Goal: Find specific page/section: Find specific page/section

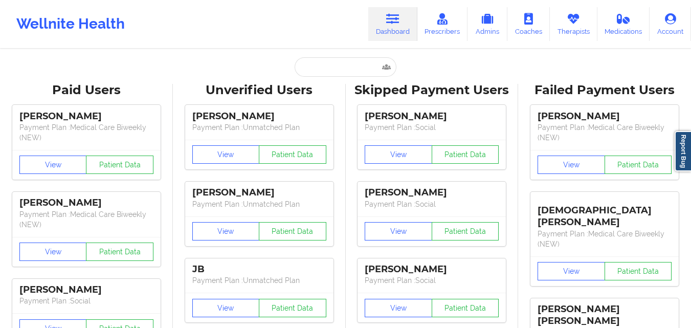
click at [328, 70] on input "text" at bounding box center [345, 66] width 101 height 19
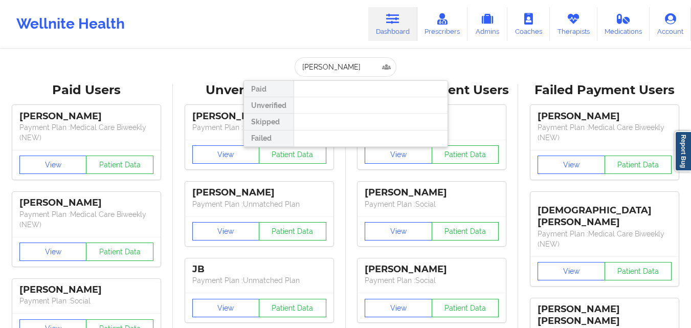
type input "[PERSON_NAME]"
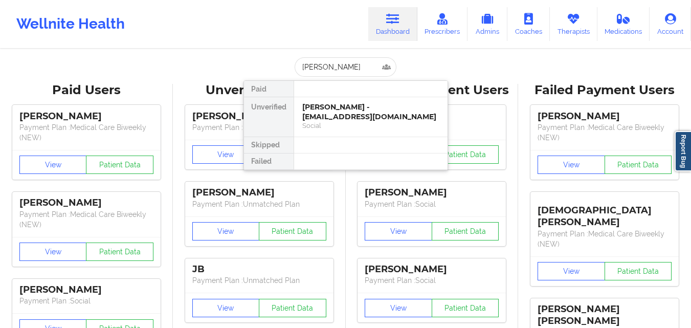
click at [360, 108] on div "[PERSON_NAME] - [EMAIL_ADDRESS][DOMAIN_NAME]" at bounding box center [370, 111] width 137 height 19
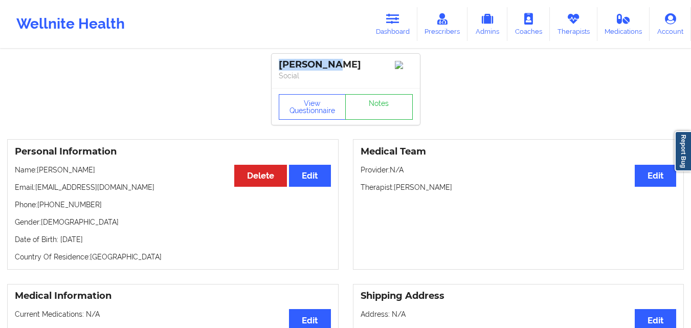
drag, startPoint x: 336, startPoint y: 65, endPoint x: 269, endPoint y: 62, distance: 67.1
copy div "[PERSON_NAME]"
click at [397, 16] on icon at bounding box center [392, 18] width 13 height 11
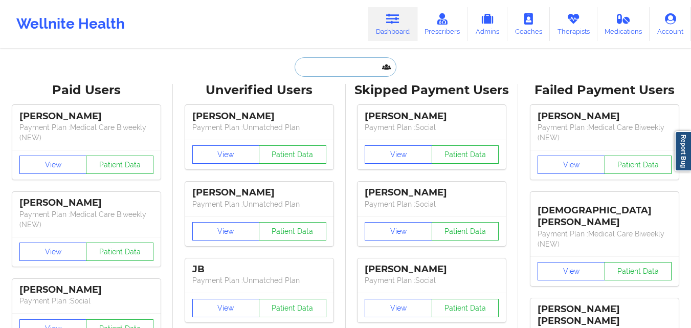
click at [345, 66] on input "text" at bounding box center [345, 66] width 101 height 19
paste input "[PERSON_NAME]"
type input "[PERSON_NAME]"
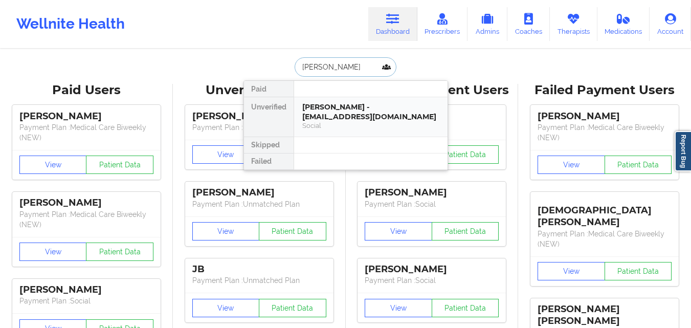
click at [352, 111] on div "[PERSON_NAME] - [EMAIL_ADDRESS][DOMAIN_NAME]" at bounding box center [370, 111] width 137 height 19
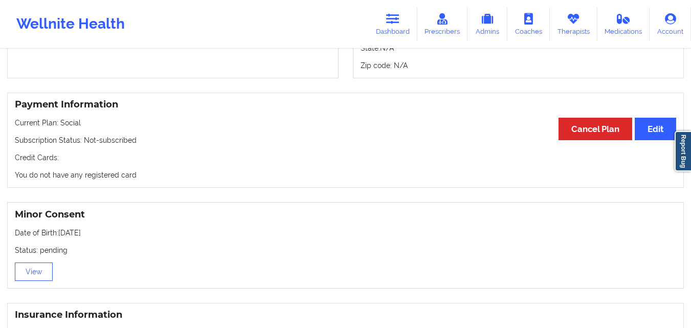
scroll to position [507, 0]
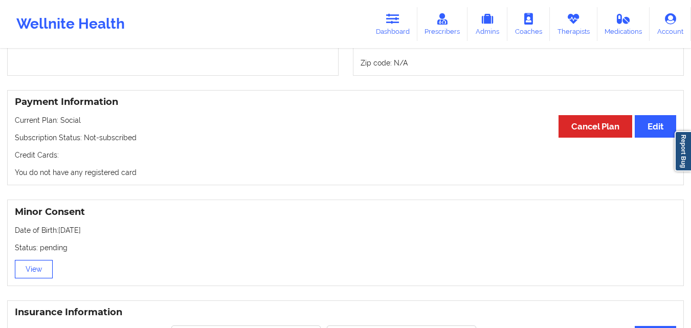
click at [37, 271] on button "View" at bounding box center [34, 269] width 38 height 18
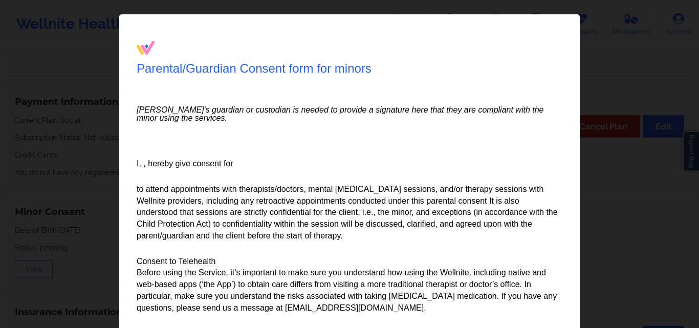
click at [642, 30] on div "Parental/Guardian Consent form for minors Minor's guardian or custodian is need…" at bounding box center [349, 164] width 699 height 328
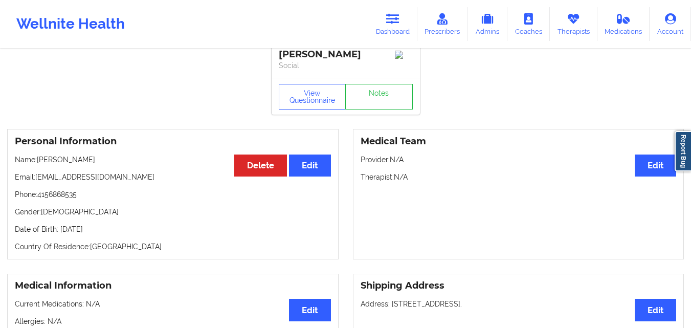
scroll to position [0, 0]
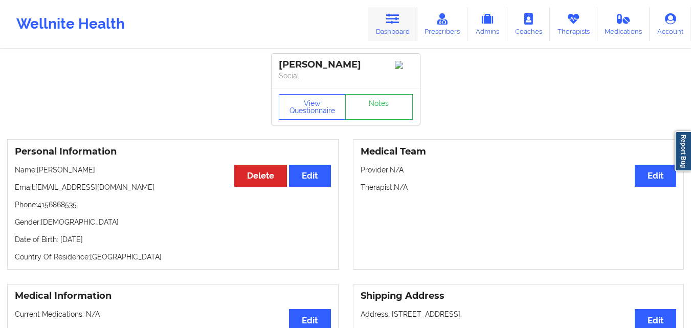
click at [392, 27] on link "Dashboard" at bounding box center [392, 24] width 49 height 34
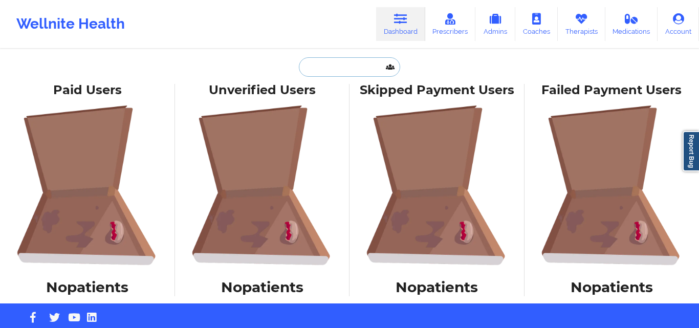
click at [316, 65] on input "text" at bounding box center [349, 66] width 101 height 19
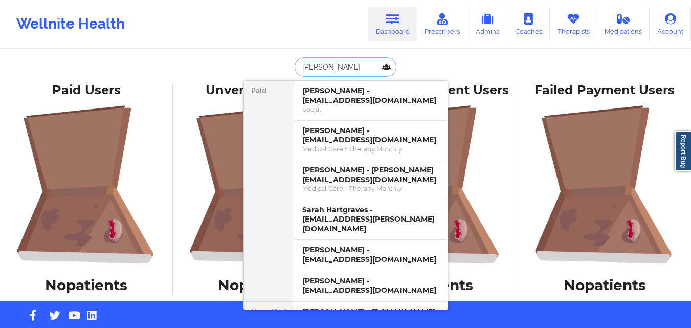
type input "[PERSON_NAME]"
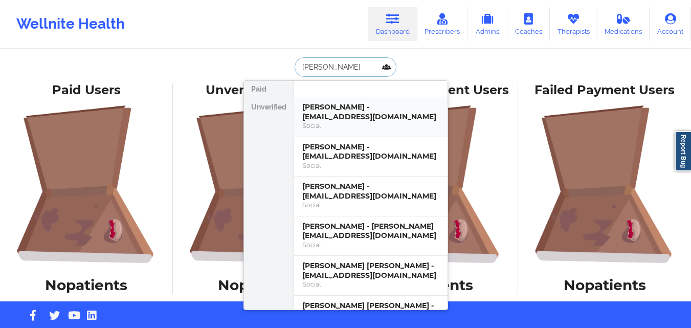
click at [375, 121] on div "[PERSON_NAME] - [EMAIL_ADDRESS][DOMAIN_NAME]" at bounding box center [370, 111] width 137 height 19
